Goal: Task Accomplishment & Management: Use online tool/utility

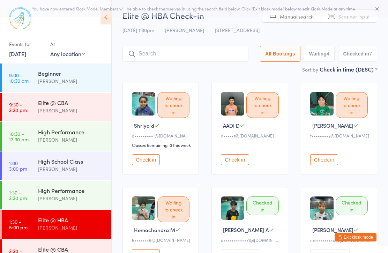
click at [102, 22] on icon at bounding box center [105, 17] width 11 height 15
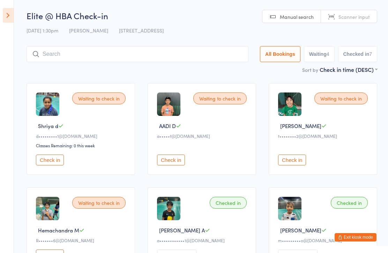
click at [3, 16] on icon at bounding box center [8, 15] width 11 height 15
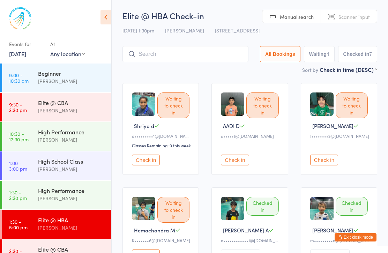
click at [25, 54] on link "[DATE]" at bounding box center [17, 54] width 17 height 8
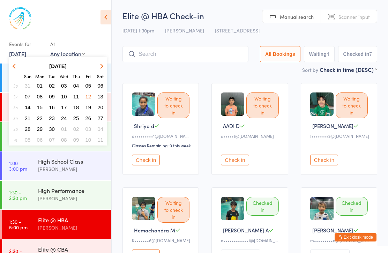
click at [28, 107] on span "14" at bounding box center [28, 107] width 6 height 6
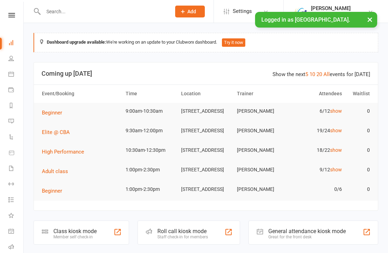
click at [4, 9] on nav "Clubworx Dashboard People Calendar Payments Reports Messages Automations Produc…" at bounding box center [12, 128] width 24 height 253
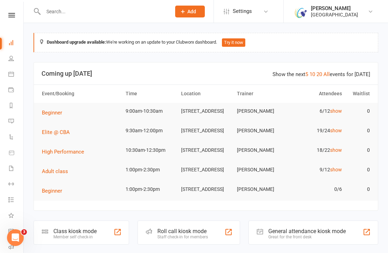
click at [10, 11] on nav "Clubworx Dashboard People Calendar Payments Reports Messages Automations Produc…" at bounding box center [12, 128] width 24 height 253
click at [13, 13] on icon at bounding box center [11, 15] width 7 height 5
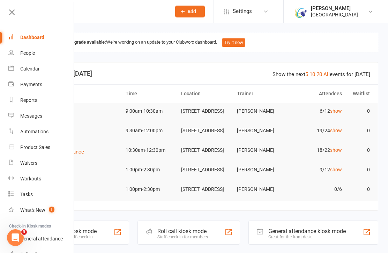
click at [28, 69] on div "Calendar" at bounding box center [30, 69] width 20 height 6
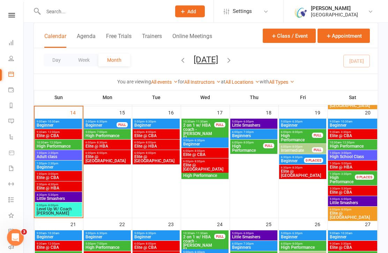
scroll to position [269, 0]
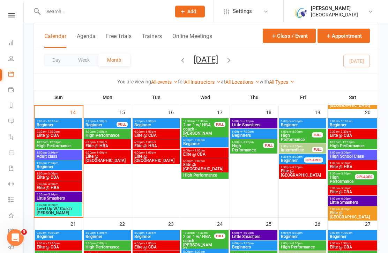
click at [43, 123] on span "Beginner" at bounding box center [58, 125] width 44 height 4
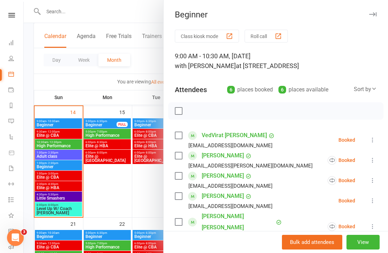
click at [208, 33] on button "Class kiosk mode" at bounding box center [207, 36] width 64 height 13
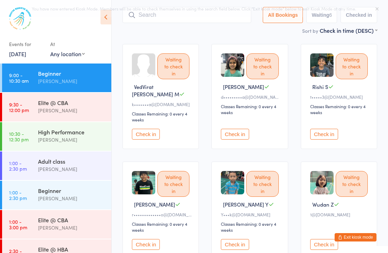
scroll to position [40, 0]
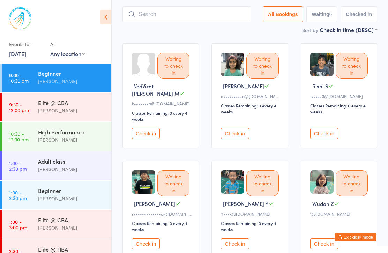
click at [233, 244] on button "Check in" at bounding box center [235, 243] width 28 height 11
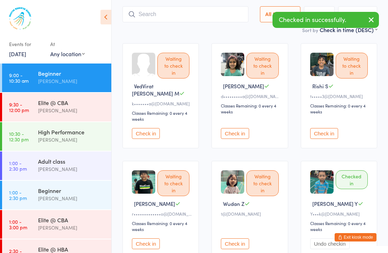
click at [156, 242] on button "Check in" at bounding box center [146, 243] width 28 height 11
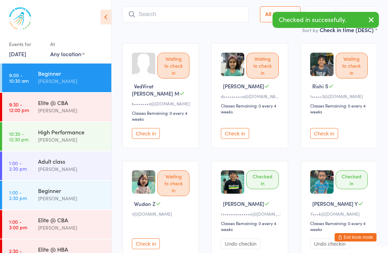
click at [329, 135] on button "Check in" at bounding box center [324, 133] width 28 height 11
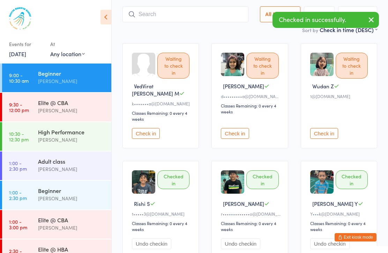
click at [324, 131] on button "Check in" at bounding box center [324, 133] width 28 height 11
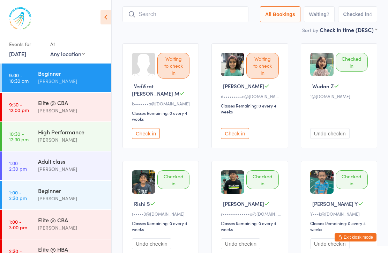
click at [154, 134] on button "Check in" at bounding box center [146, 133] width 28 height 11
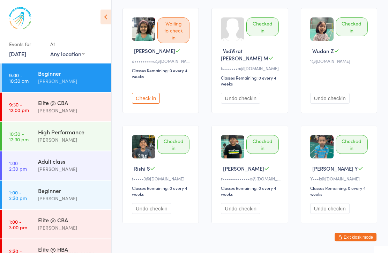
scroll to position [75, 0]
